Goal: Task Accomplishment & Management: Manage account settings

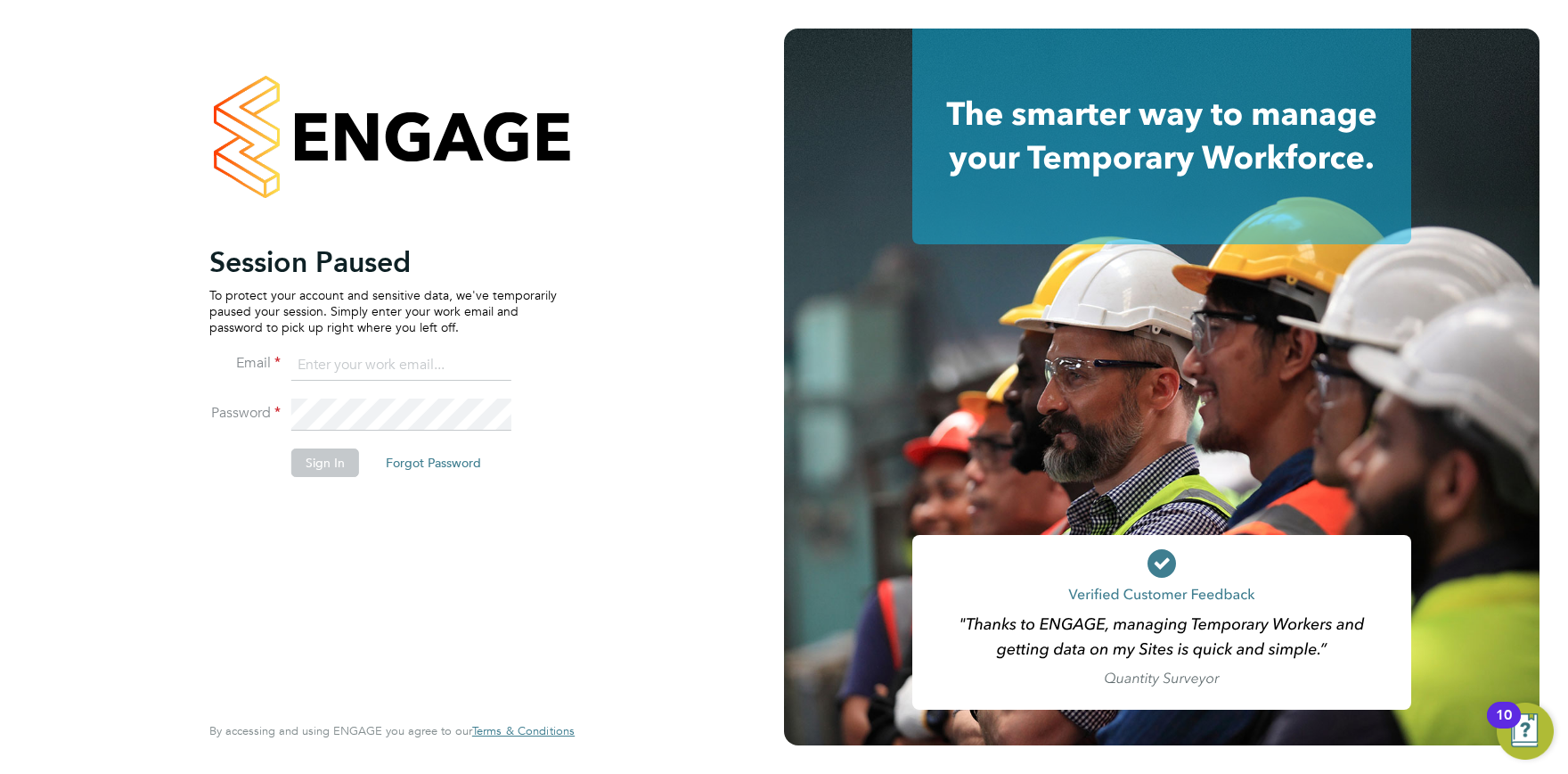
type input "elena.kazi@exploreltd.com"
click at [330, 466] on button "Sign In" at bounding box center [325, 462] width 68 height 29
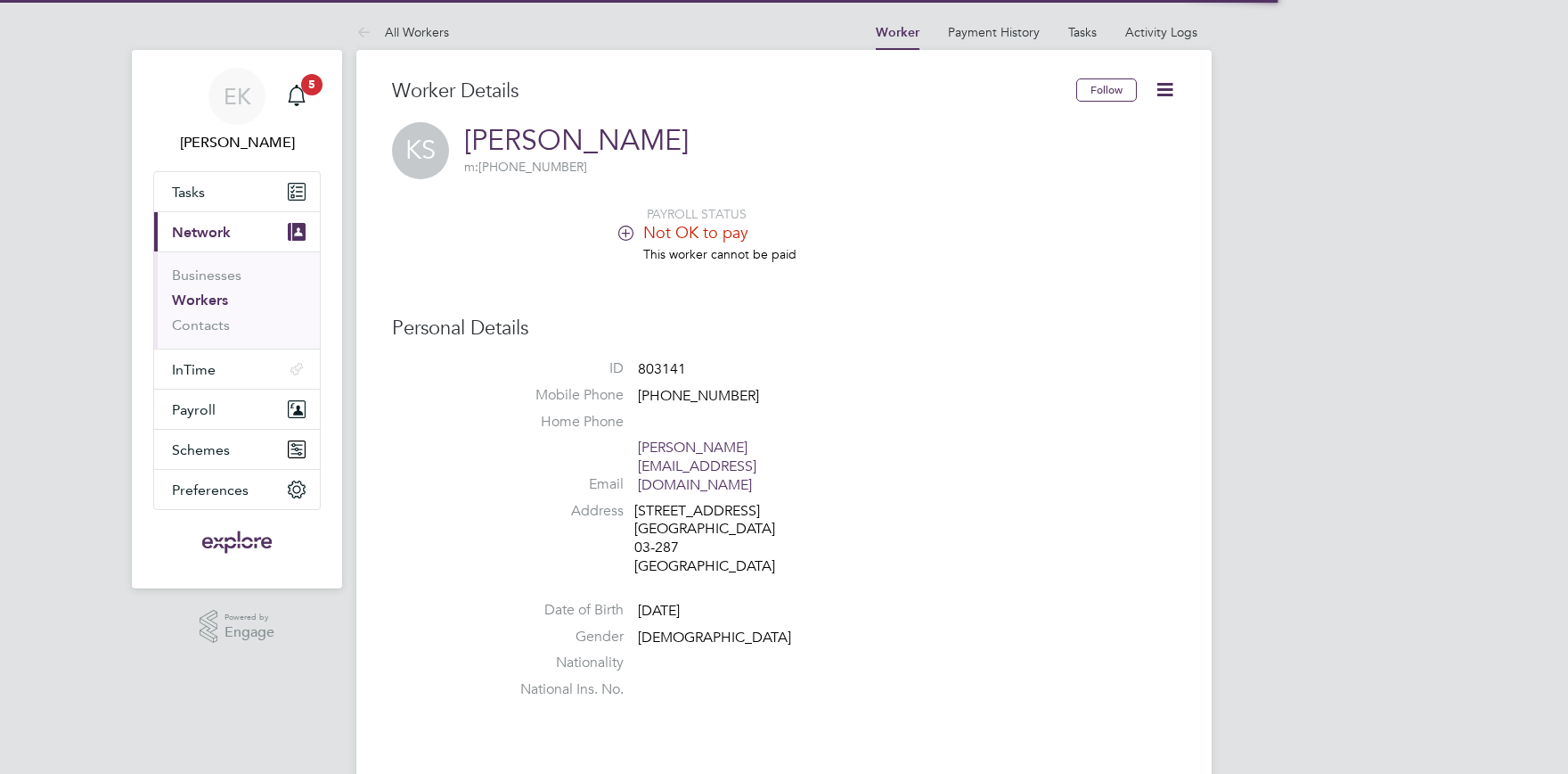
click at [227, 300] on link "Workers" at bounding box center [199, 300] width 57 height 17
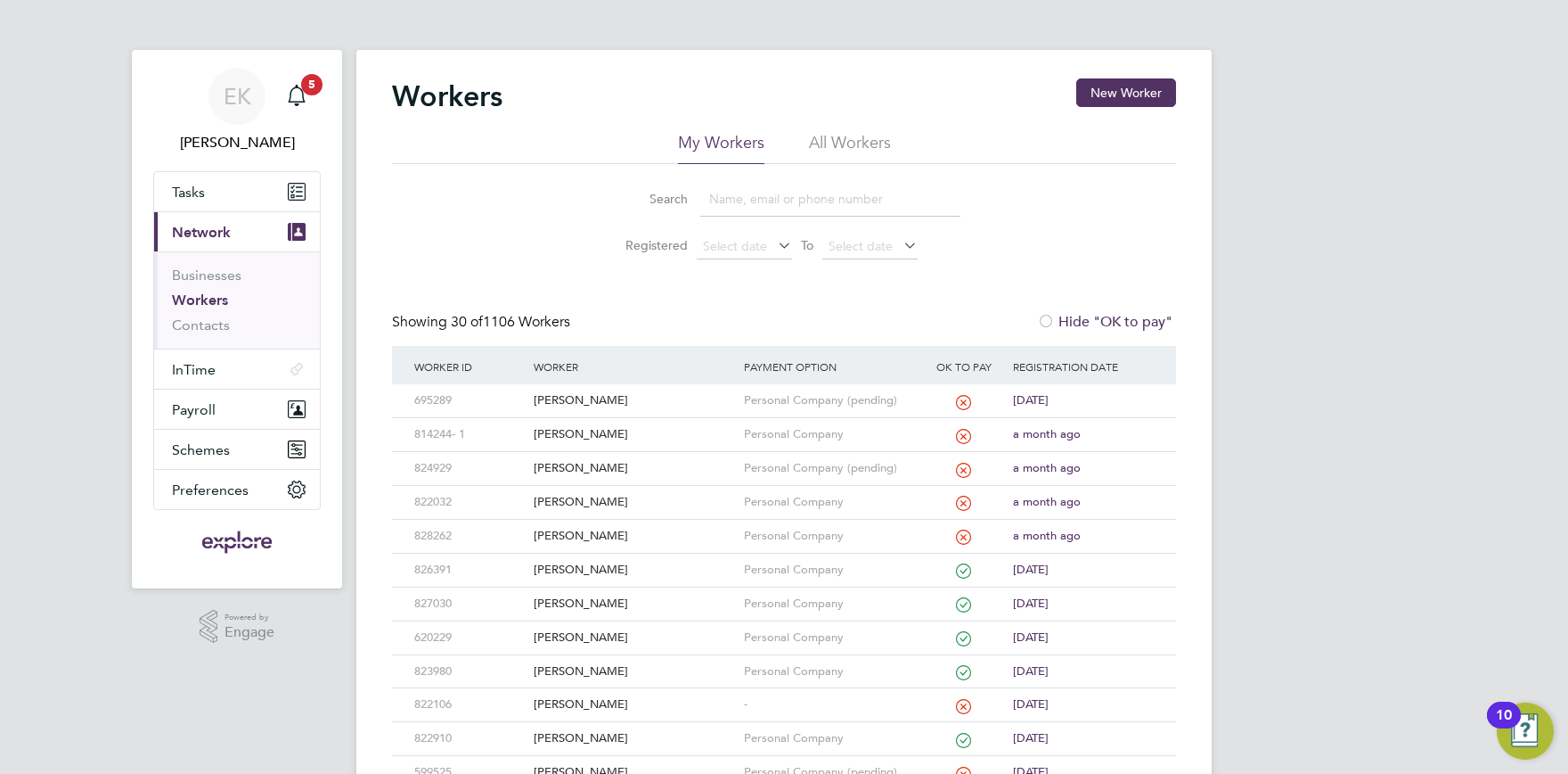
click at [747, 193] on input at bounding box center [830, 199] width 260 height 34
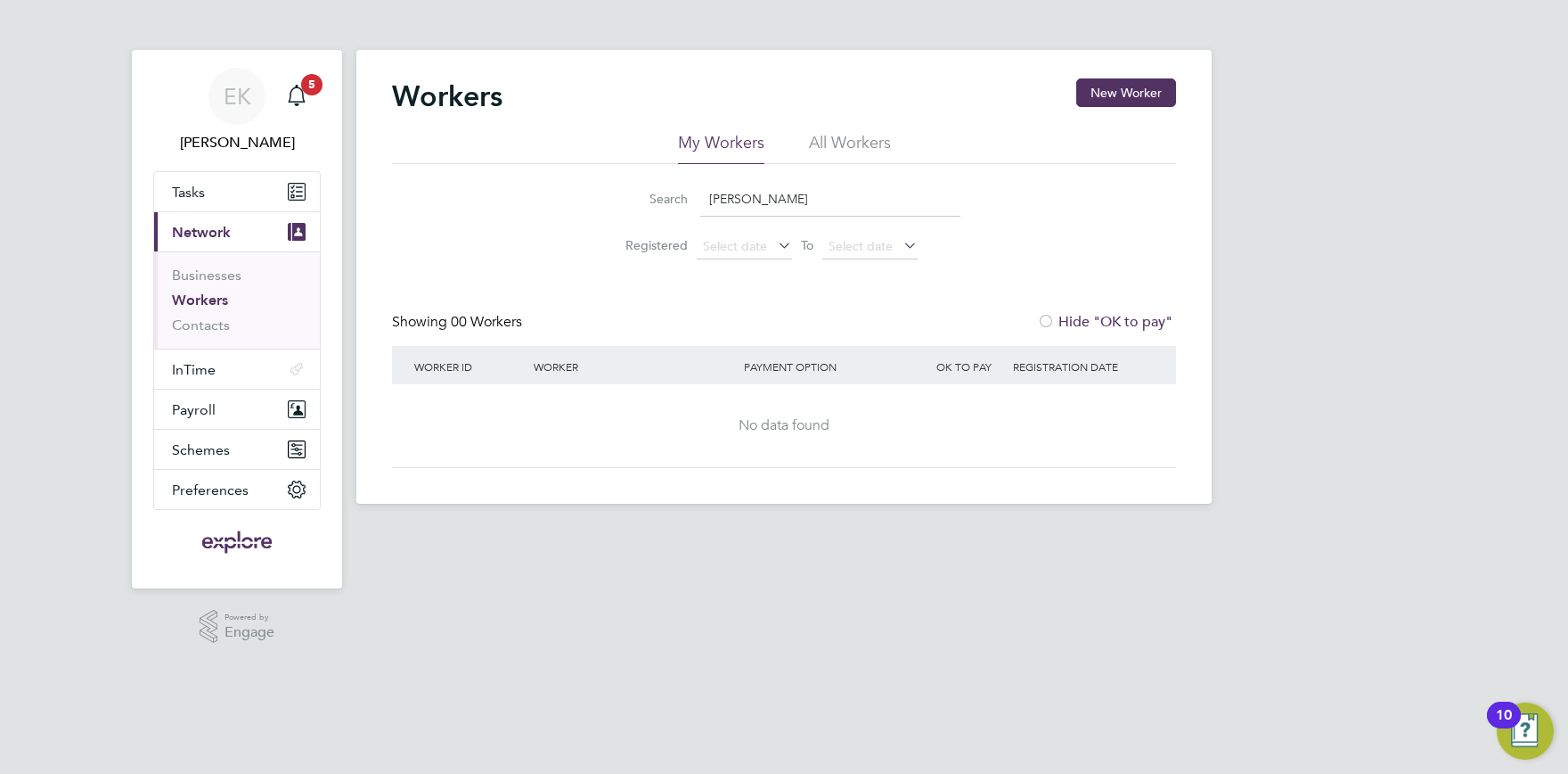
drag, startPoint x: 778, startPoint y: 191, endPoint x: 607, endPoint y: 184, distance: 171.1
click at [700, 184] on input "wilmot" at bounding box center [830, 199] width 260 height 34
type input "peter"
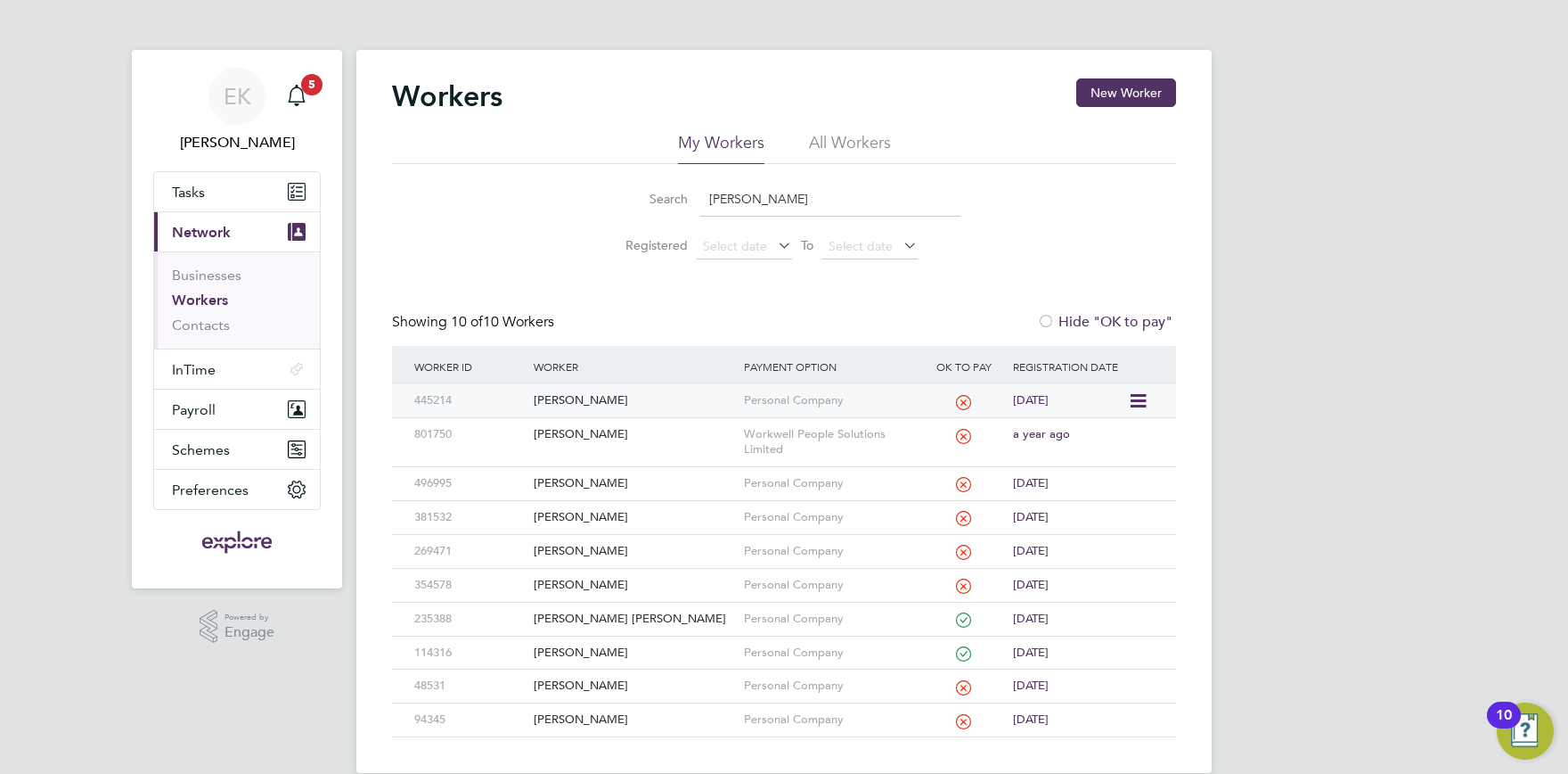
click at [575, 402] on div "[PERSON_NAME]" at bounding box center [635, 401] width 210 height 33
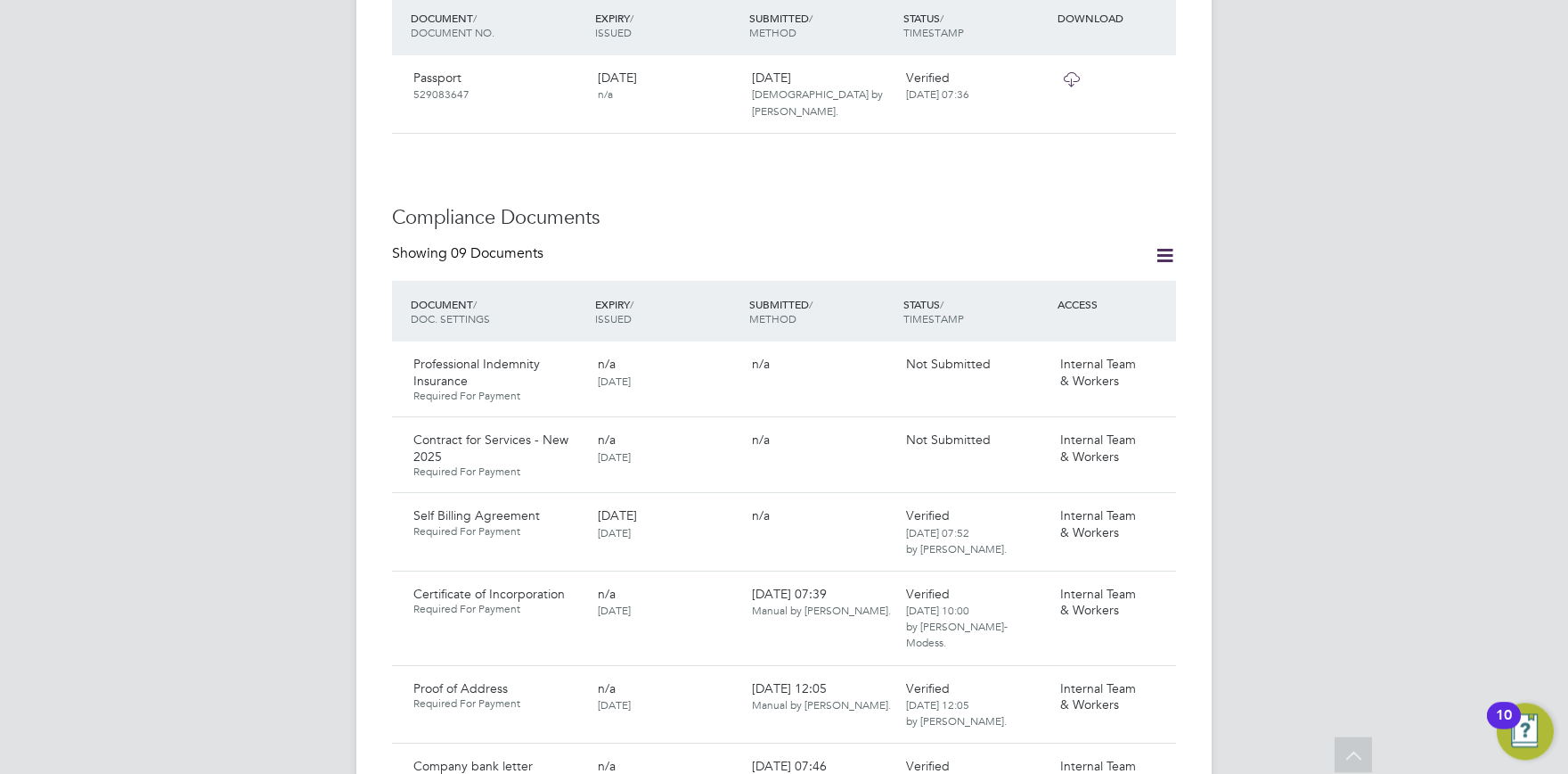
scroll to position [784, 0]
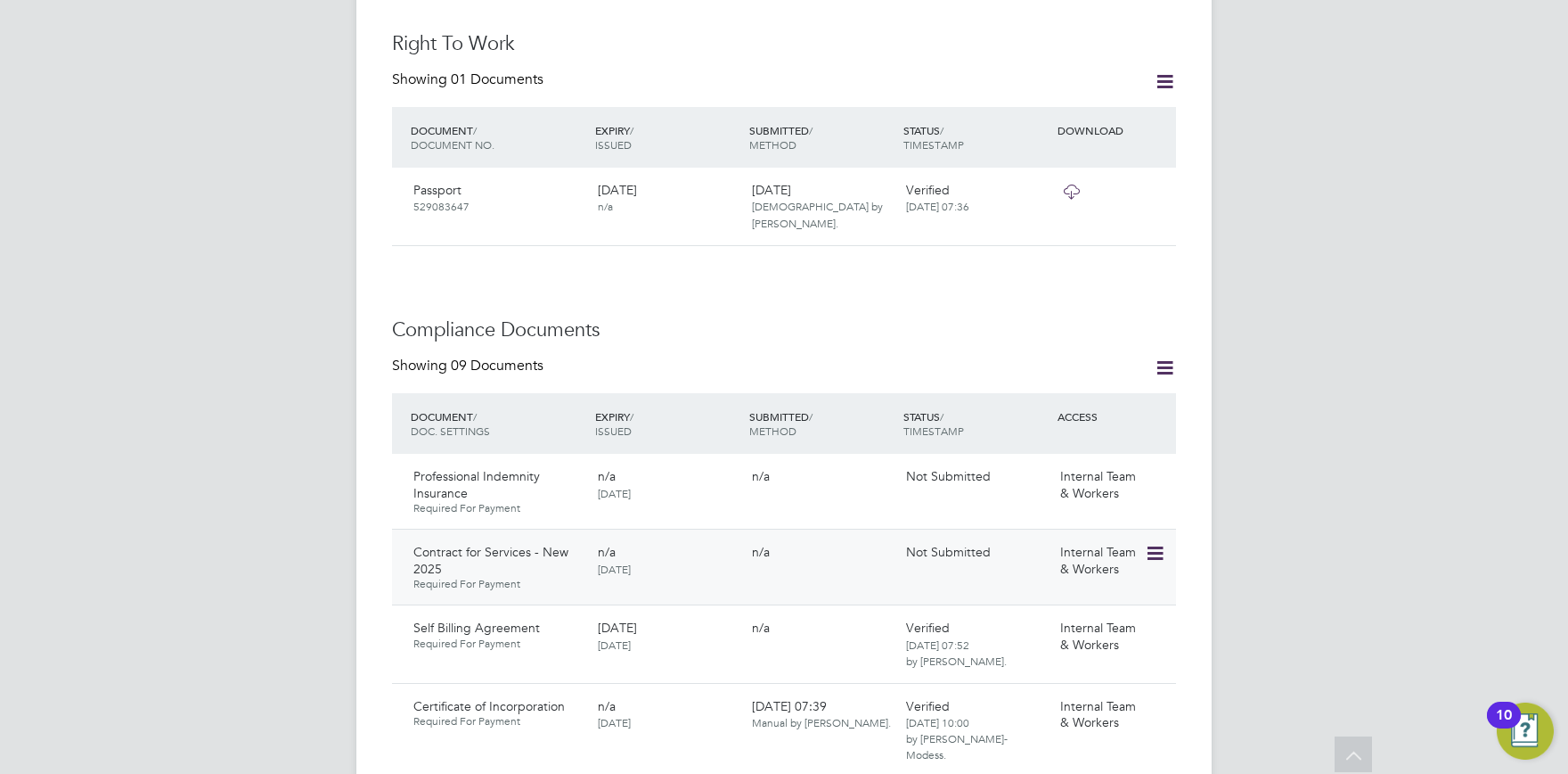
click at [1162, 543] on icon at bounding box center [1153, 553] width 18 height 21
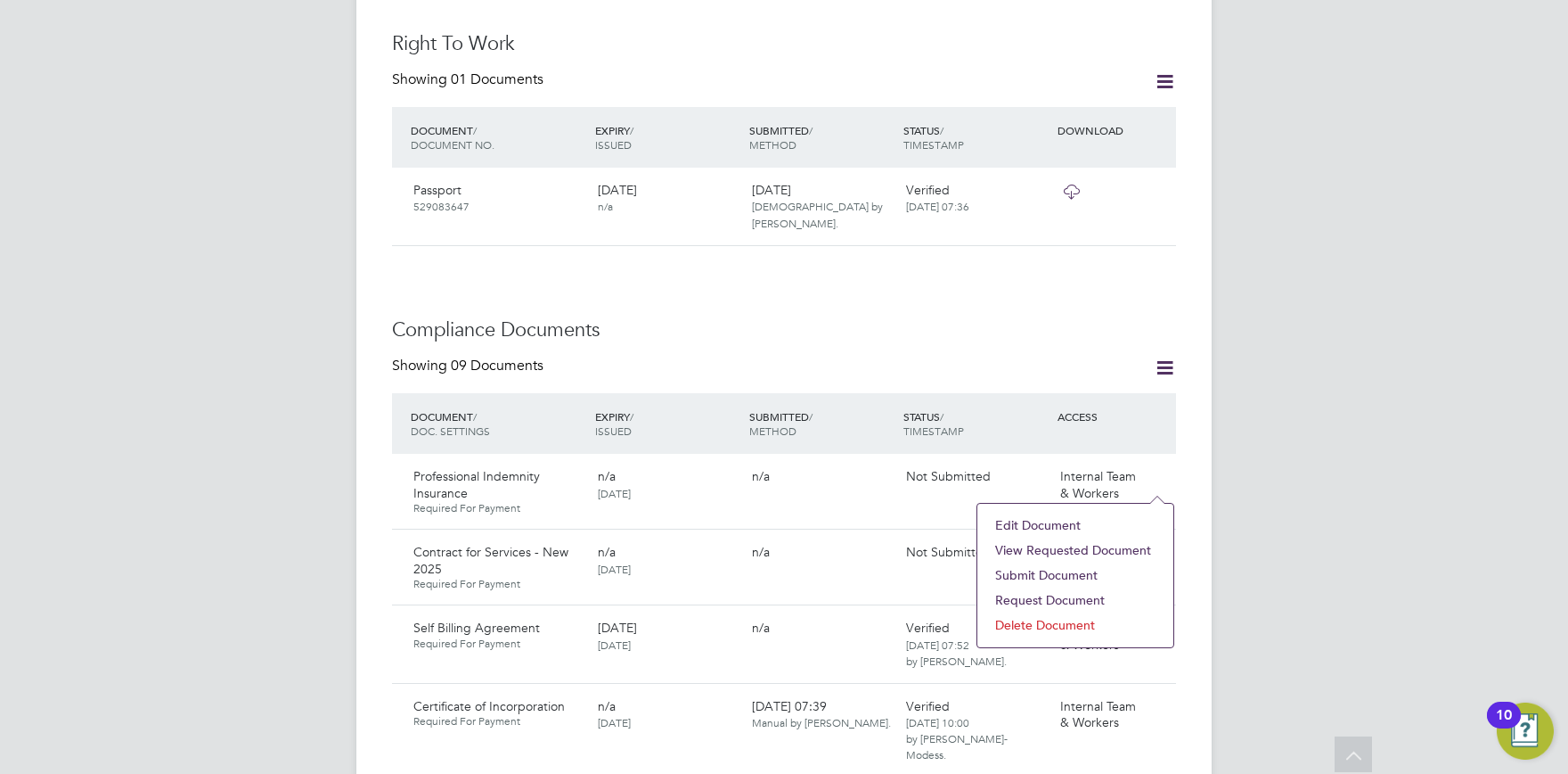
click at [1064, 616] on li "Delete Document" at bounding box center [1075, 625] width 178 height 25
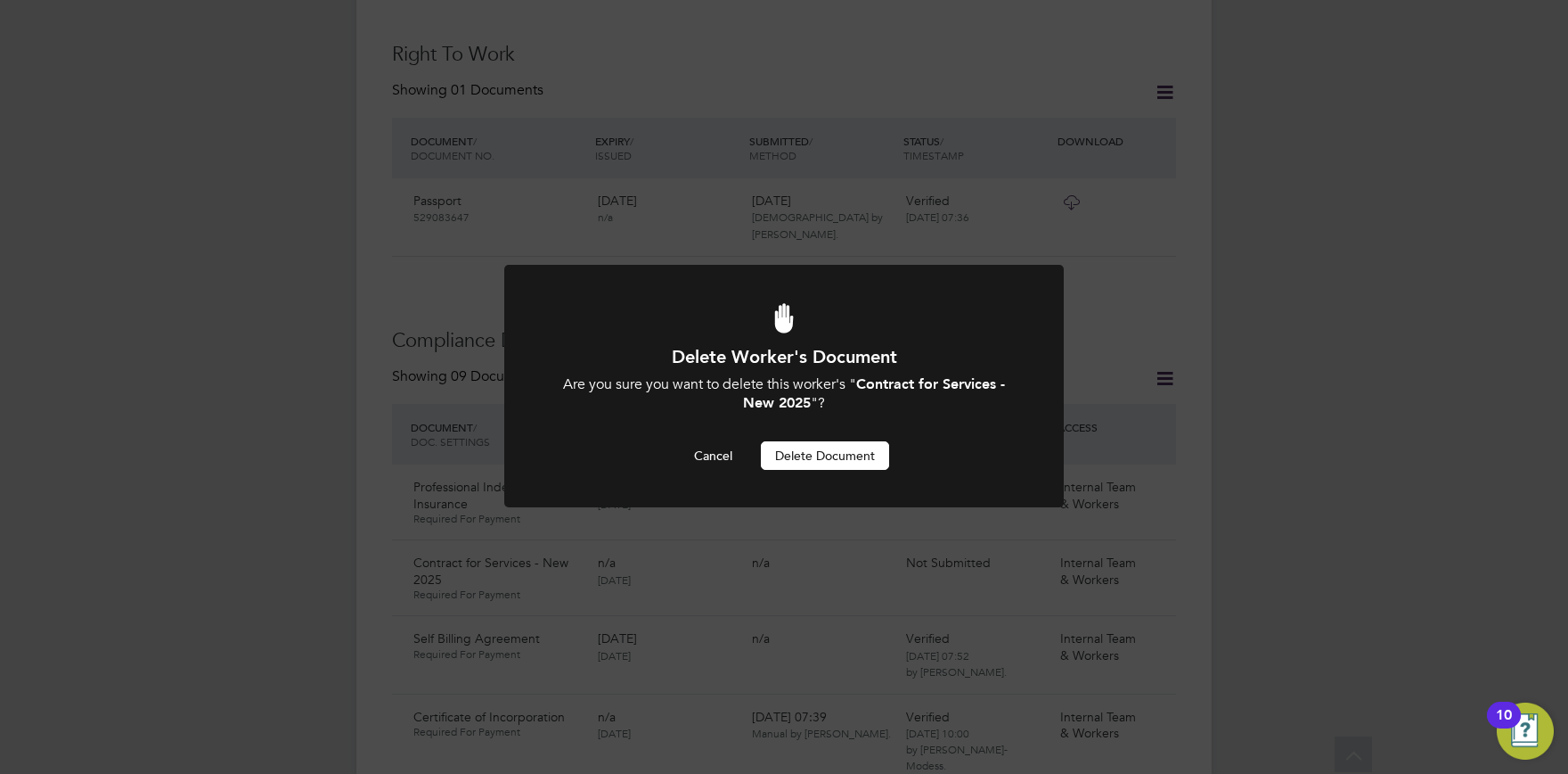
click at [823, 458] on button "Delete Document" at bounding box center [825, 455] width 128 height 29
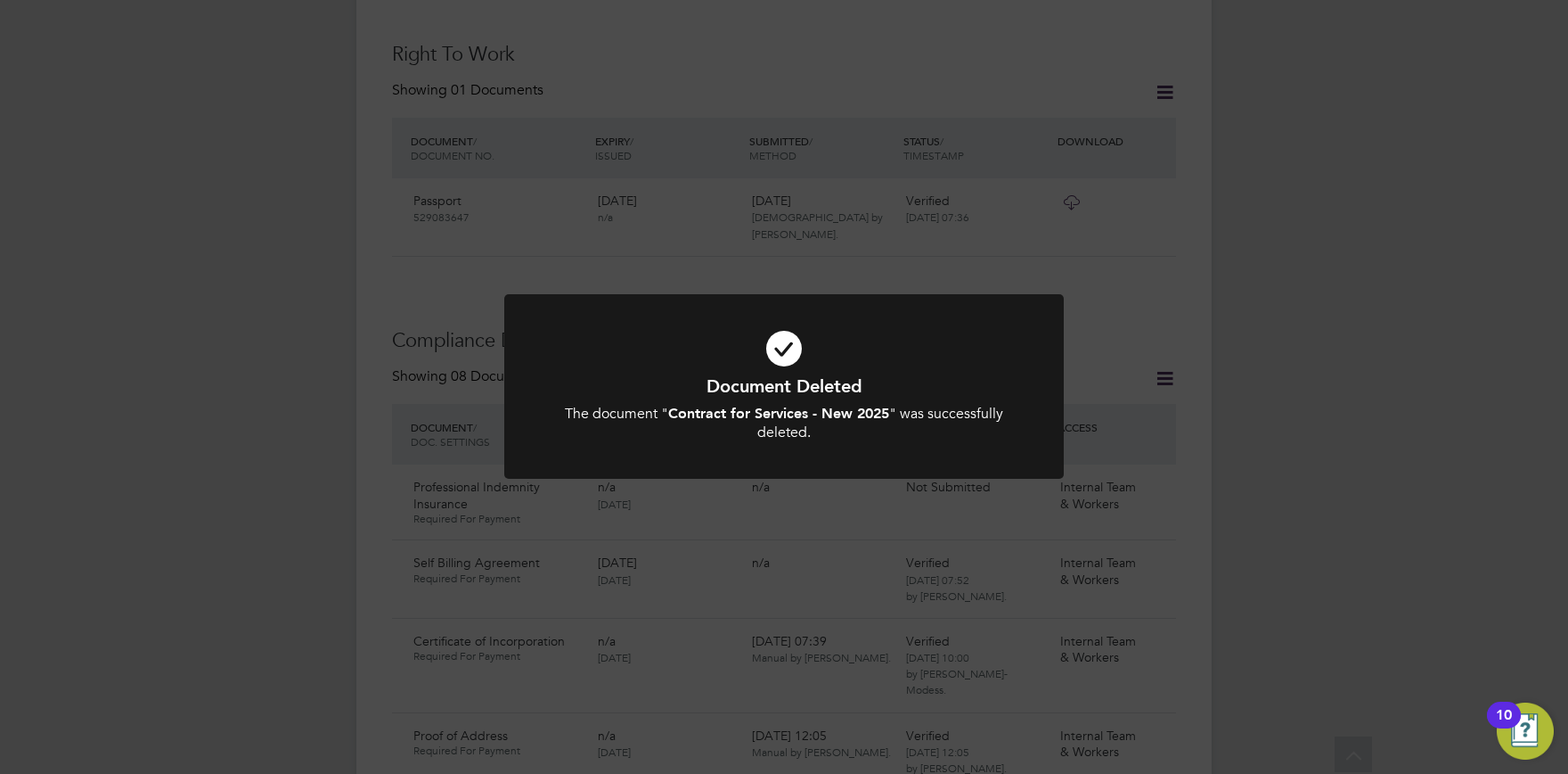
click at [749, 535] on div "Document Deleted The document " Contract for Services - New 2025 " was successf…" at bounding box center [784, 387] width 1568 height 774
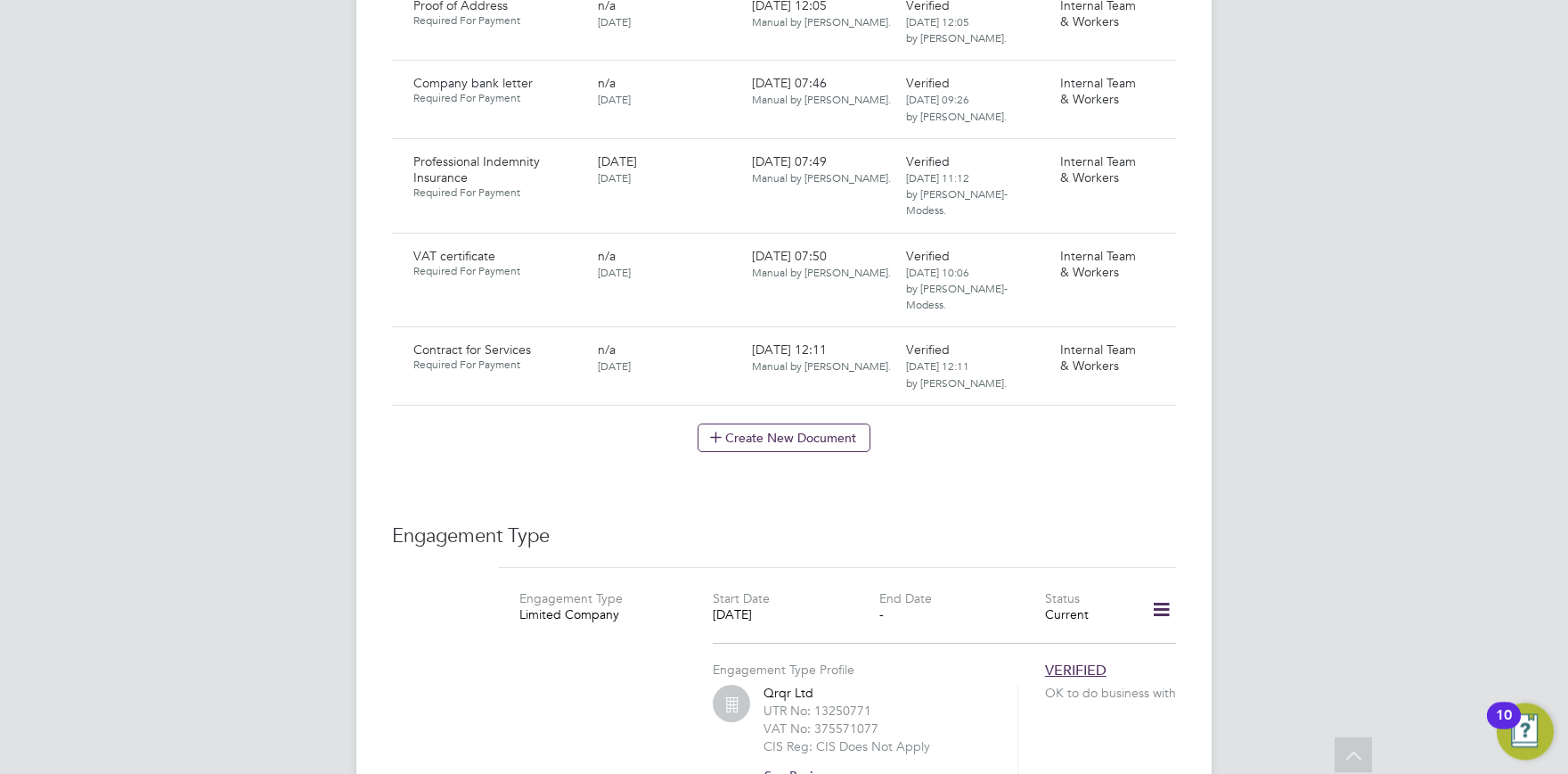
scroll to position [1429, 0]
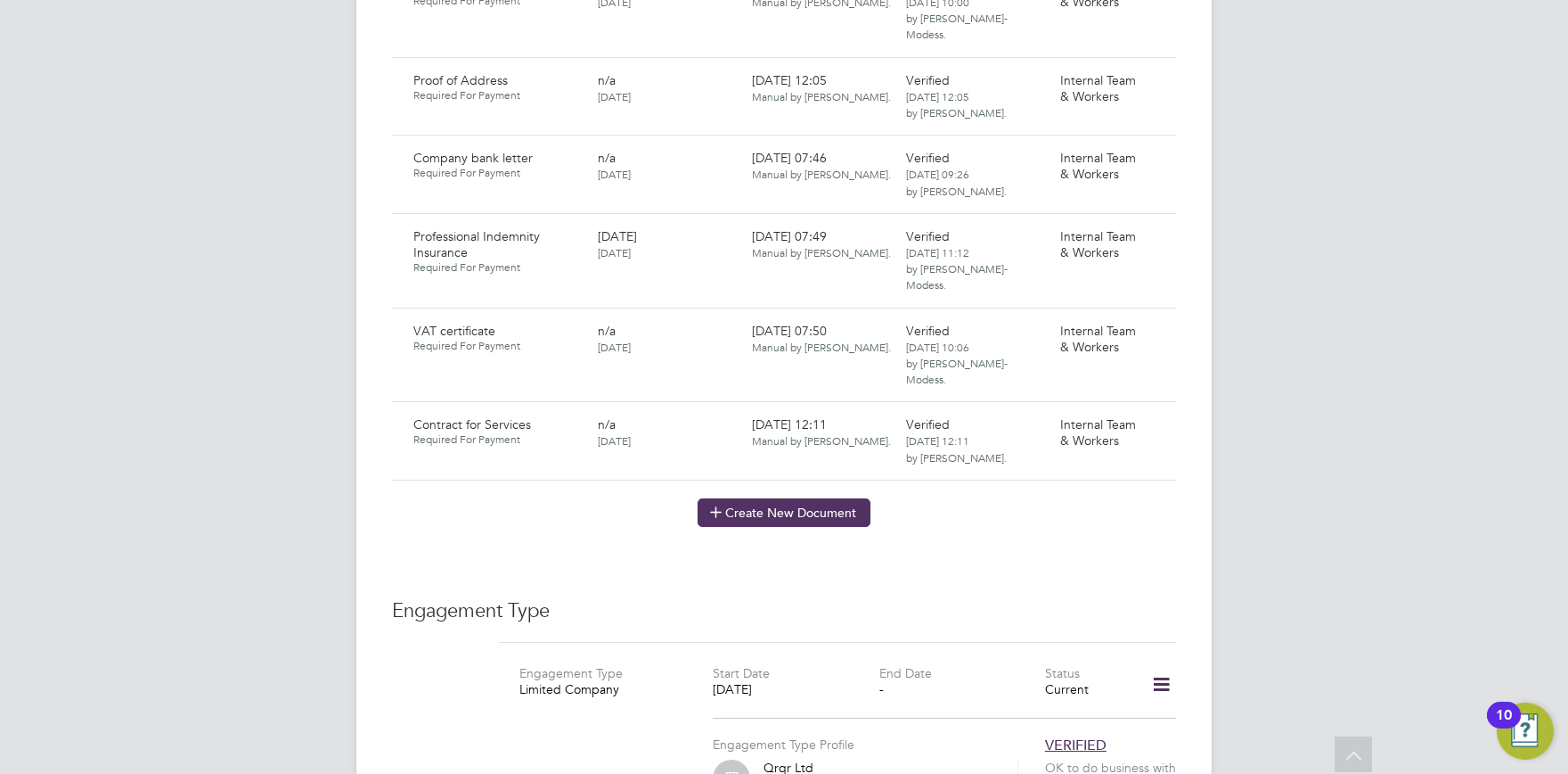
click at [765, 498] on button "Create New Document" at bounding box center [784, 512] width 173 height 29
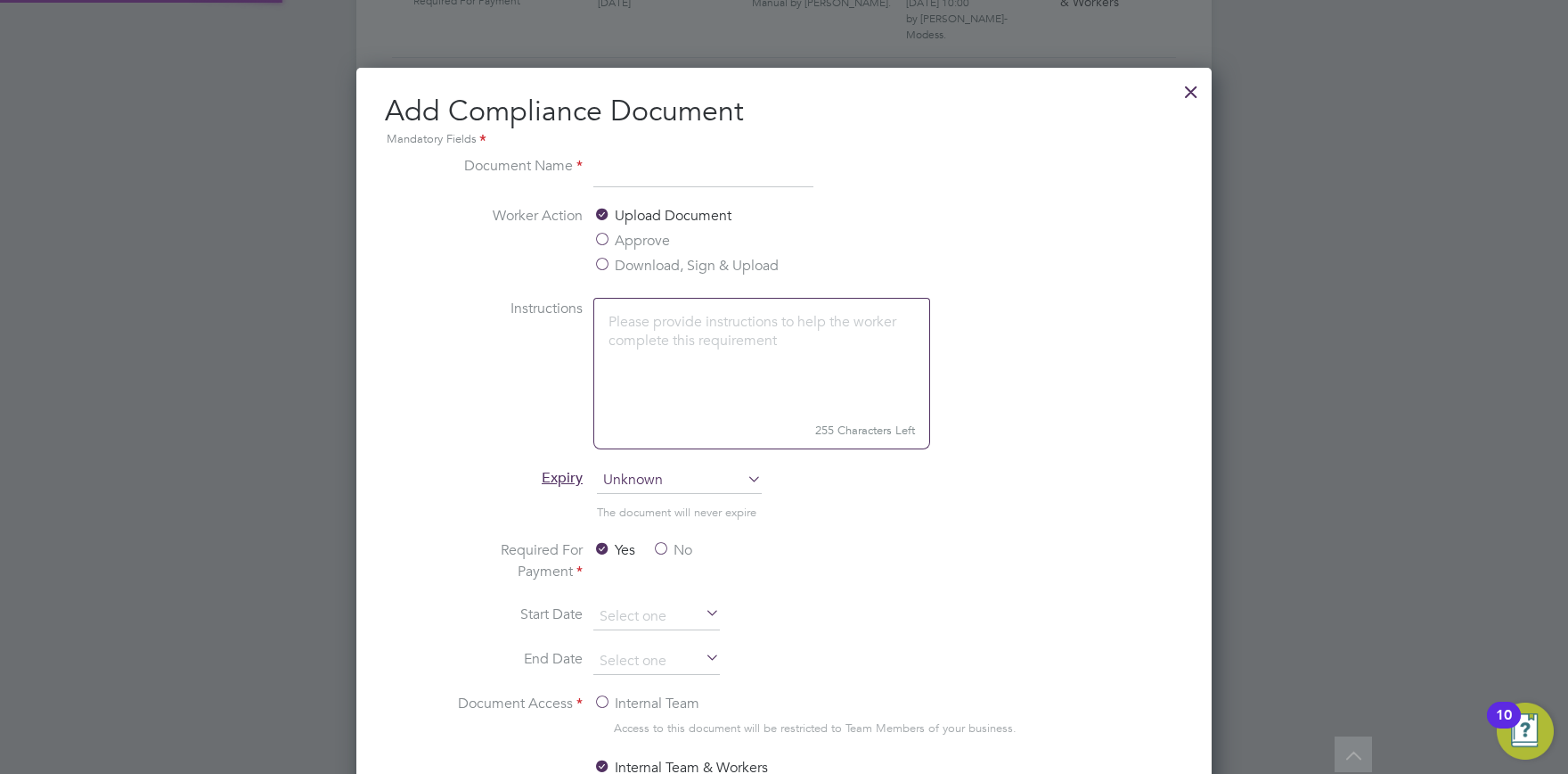
scroll to position [935, 856]
click at [747, 170] on input "Contract for Services 2(2025)" at bounding box center [703, 171] width 220 height 32
type input "Contract for Services 2 (2025)"
click at [679, 256] on label "Download, Sign & Upload" at bounding box center [687, 265] width 186 height 21
click at [0, 0] on input "Download, Sign & Upload" at bounding box center [0, 0] width 0 height 0
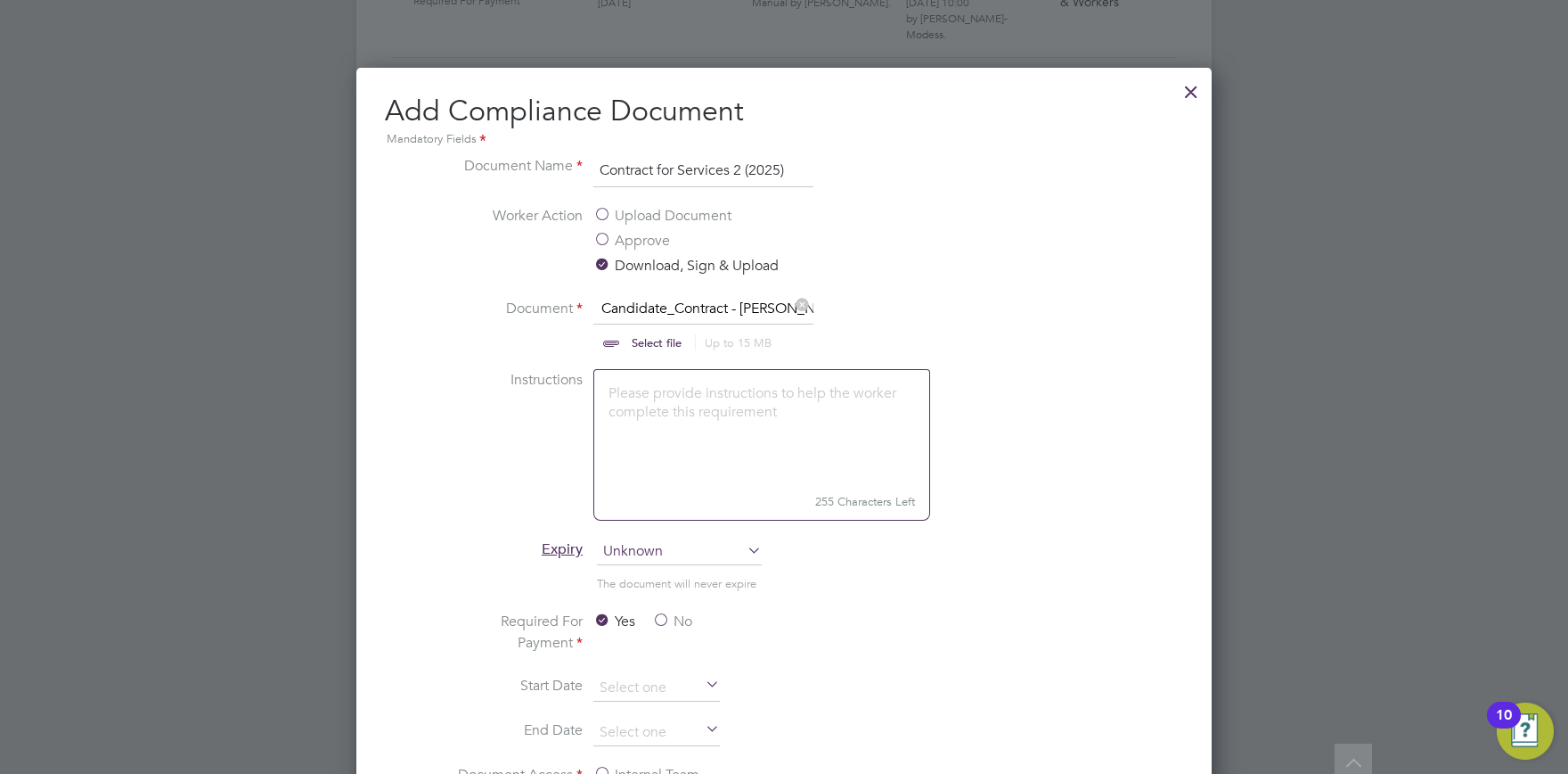
scroll to position [1821, 0]
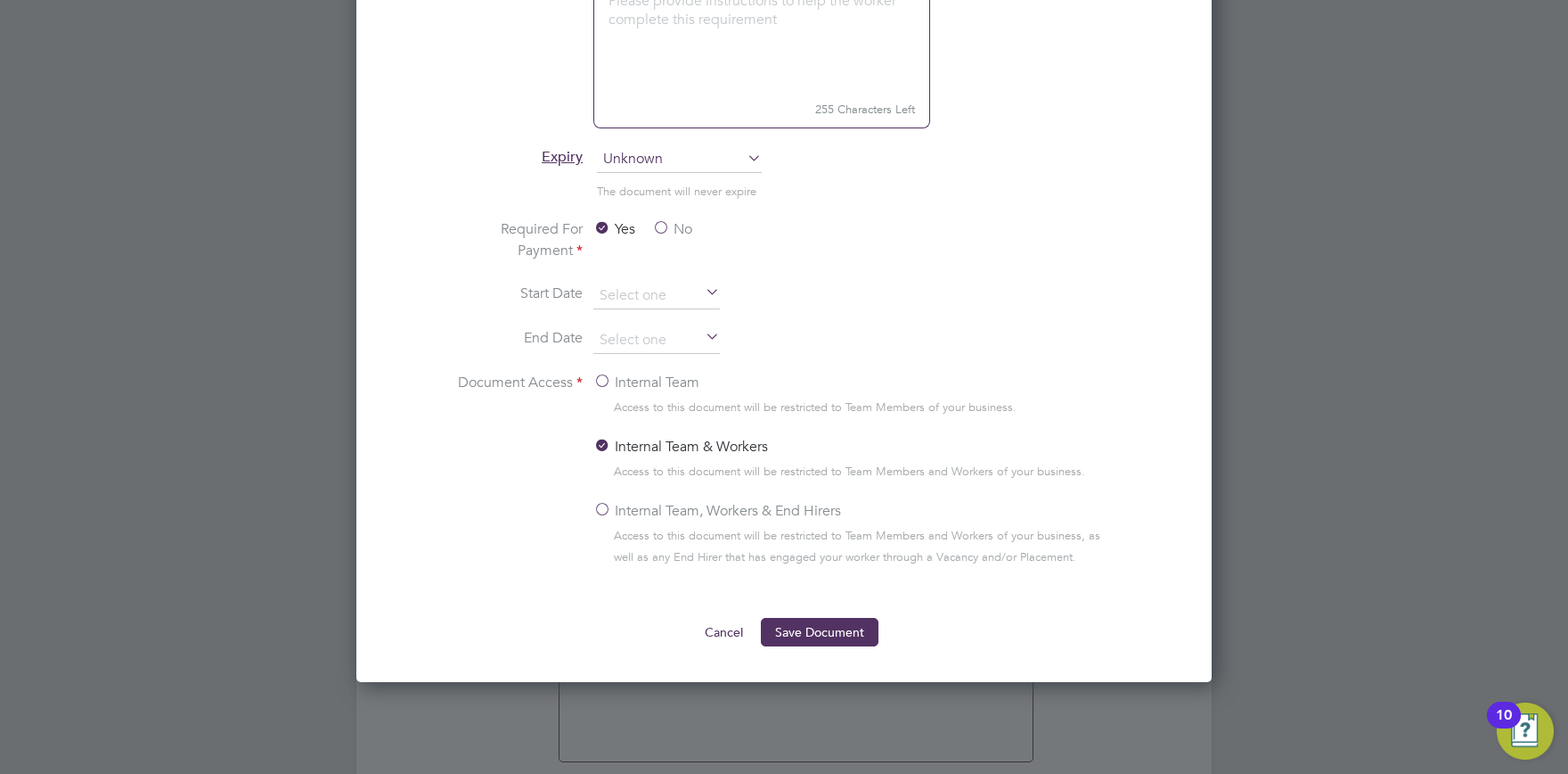
click at [800, 629] on button "Save Document" at bounding box center [819, 632] width 118 height 29
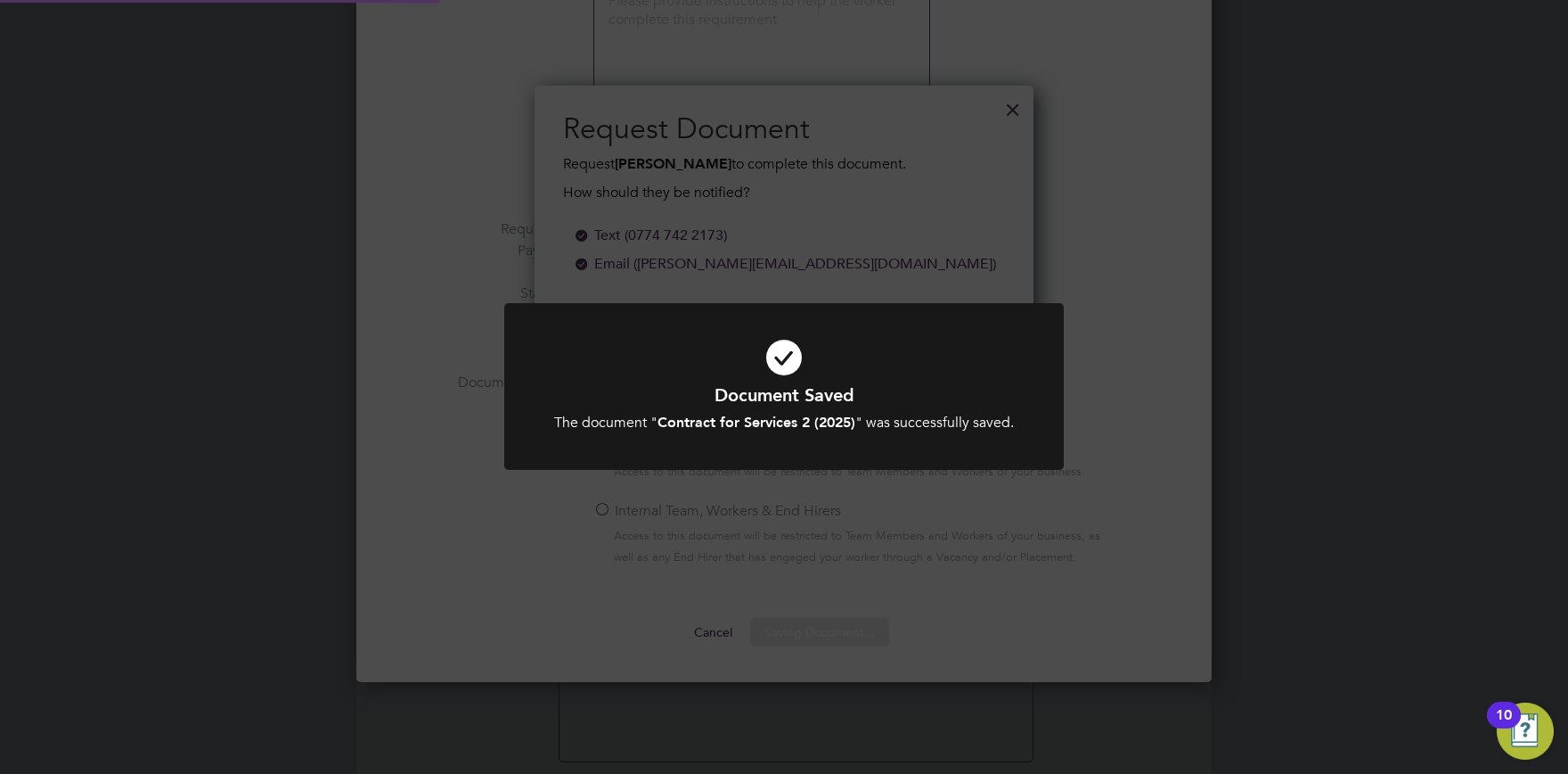
click at [822, 583] on div "Document Saved The document " Contract for Services 2 (2025) " was successfully…" at bounding box center [784, 387] width 1568 height 774
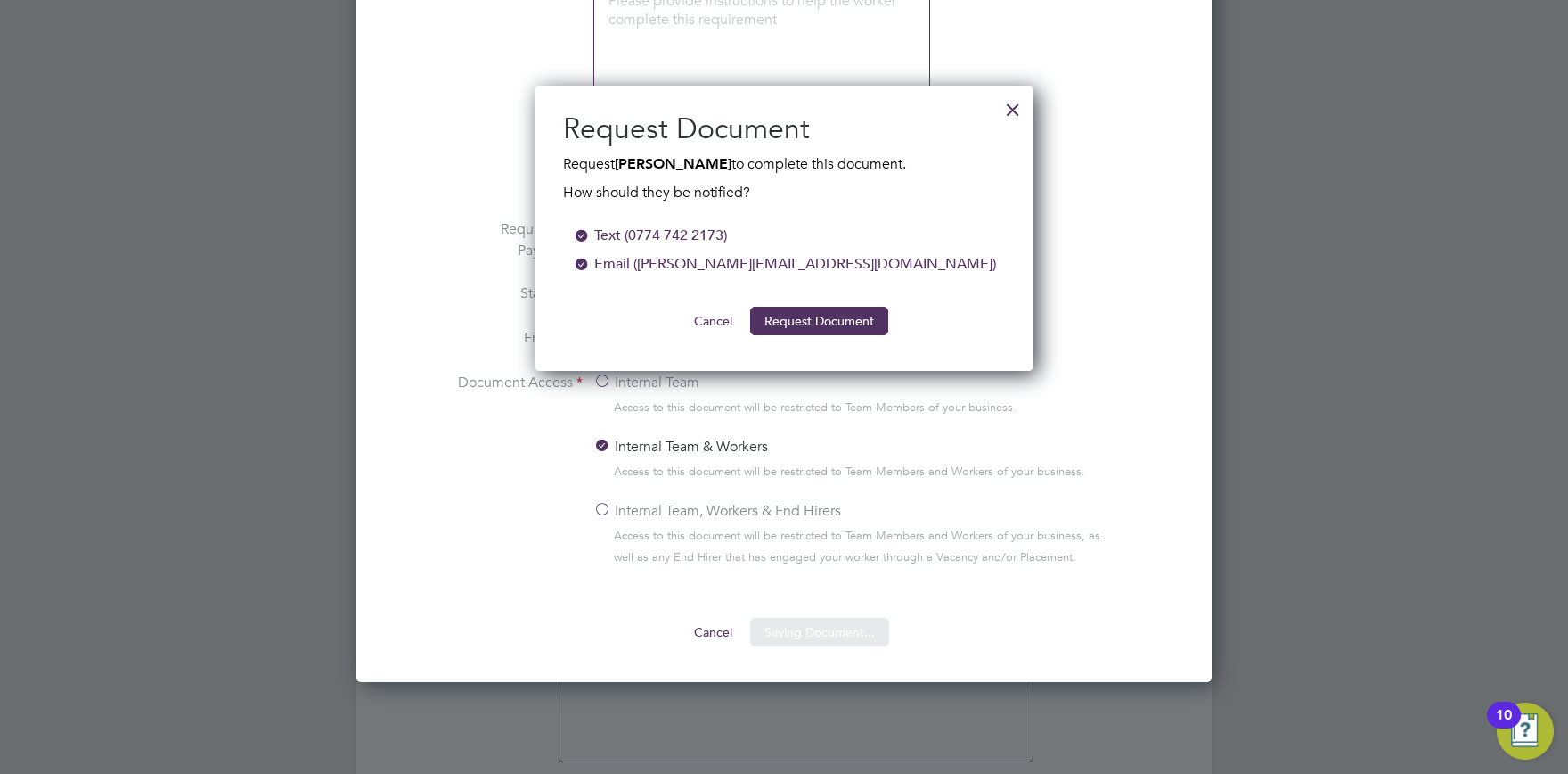
drag, startPoint x: 822, startPoint y: 316, endPoint x: 929, endPoint y: 339, distance: 109.4
click at [824, 319] on button "Request Document" at bounding box center [819, 320] width 138 height 29
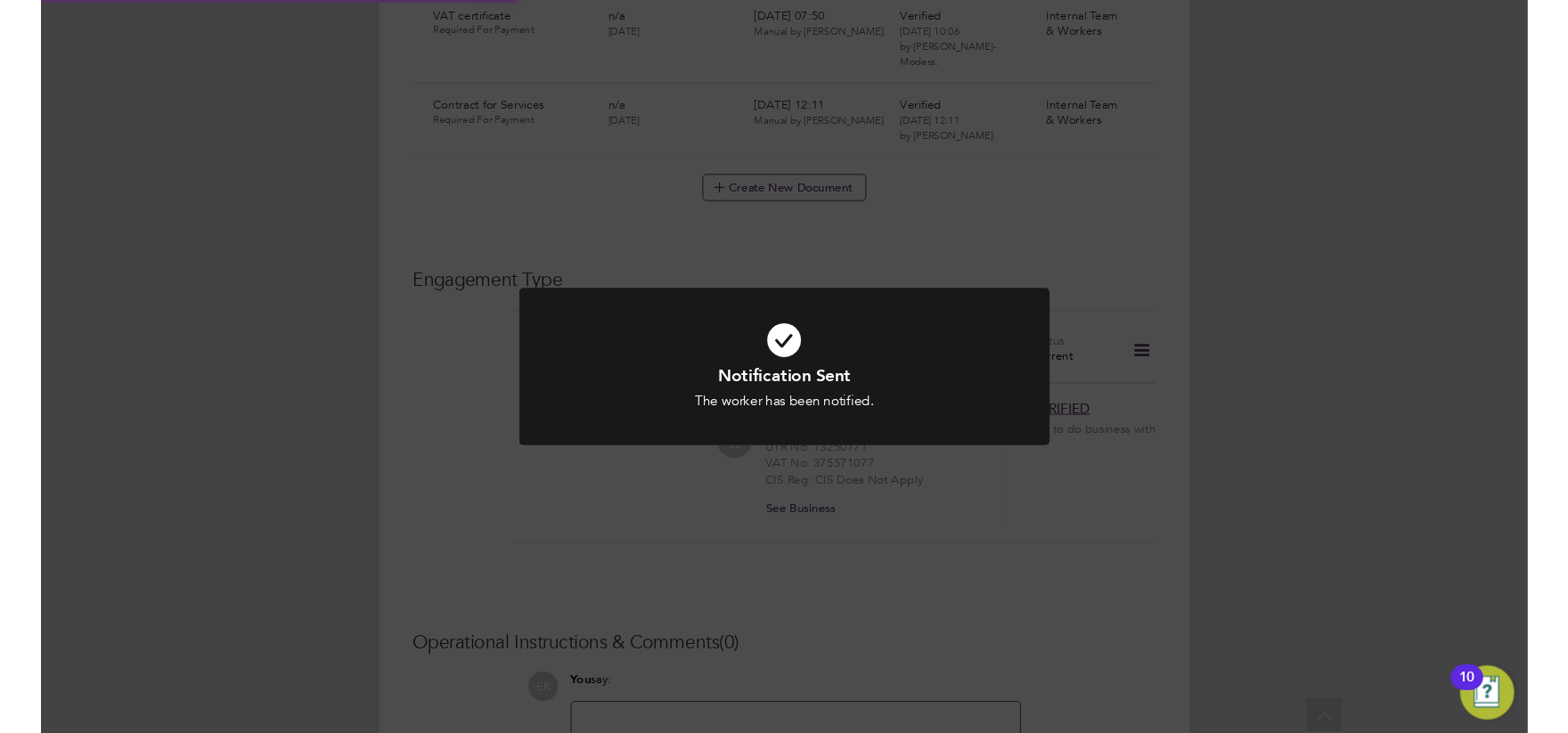
scroll to position [1820, 0]
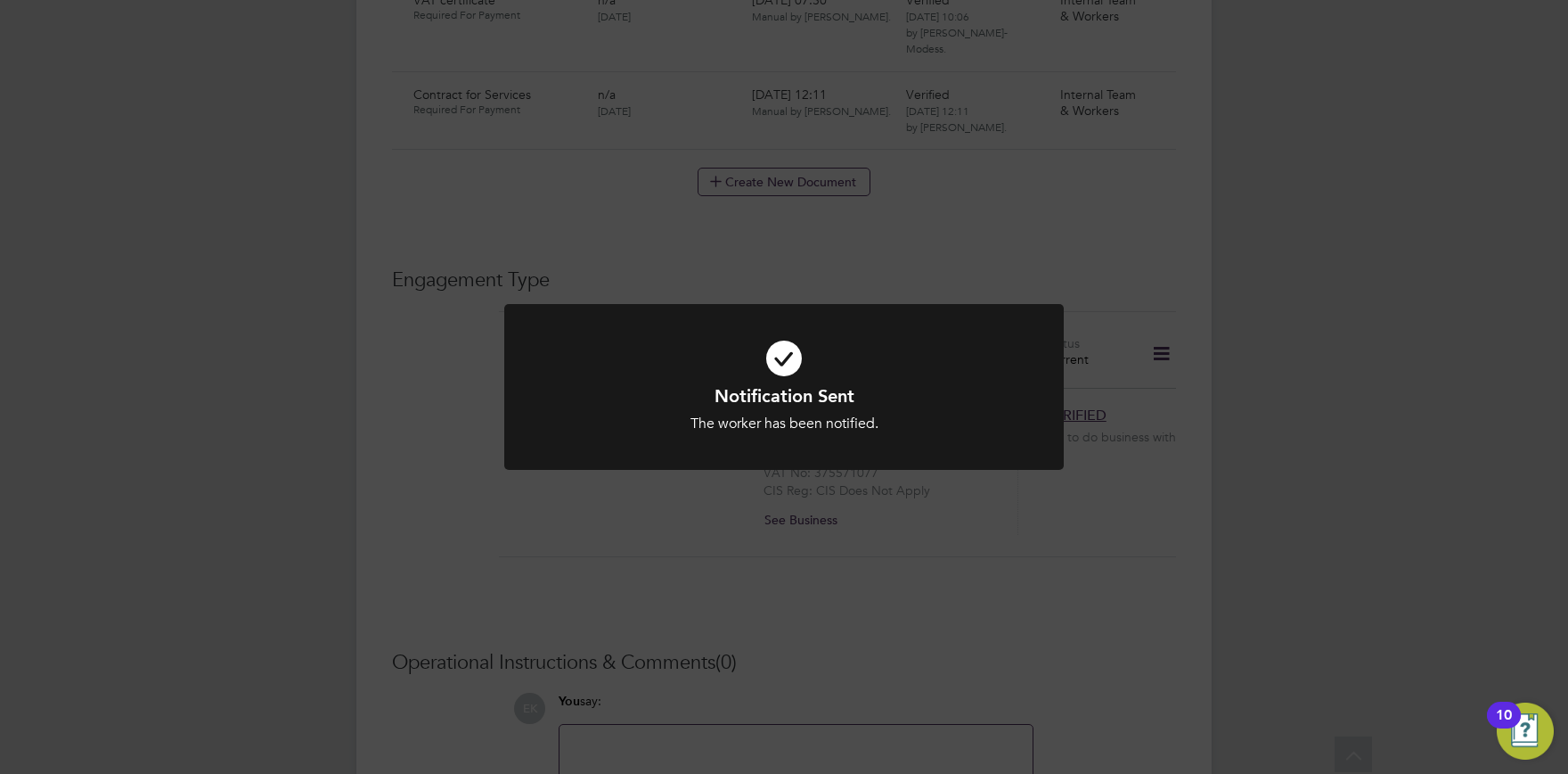
drag, startPoint x: 790, startPoint y: 526, endPoint x: 802, endPoint y: 530, distance: 12.6
click at [791, 528] on div "Notification Sent The worker has been notified. Cancel Okay" at bounding box center [784, 387] width 1568 height 774
